Goal: Use online tool/utility

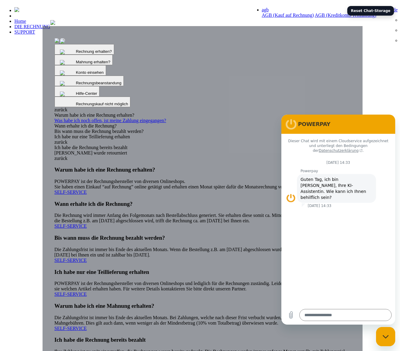
click at [384, 330] on div "Messaging-Fenster schließen" at bounding box center [386, 336] width 18 height 18
type textarea "*"
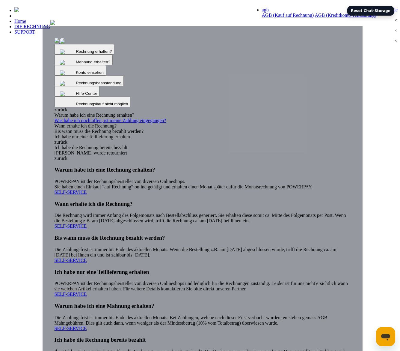
click at [372, 16] on button "Reset Chat-Storage" at bounding box center [370, 11] width 47 height 10
